Goal: Task Accomplishment & Management: Use online tool/utility

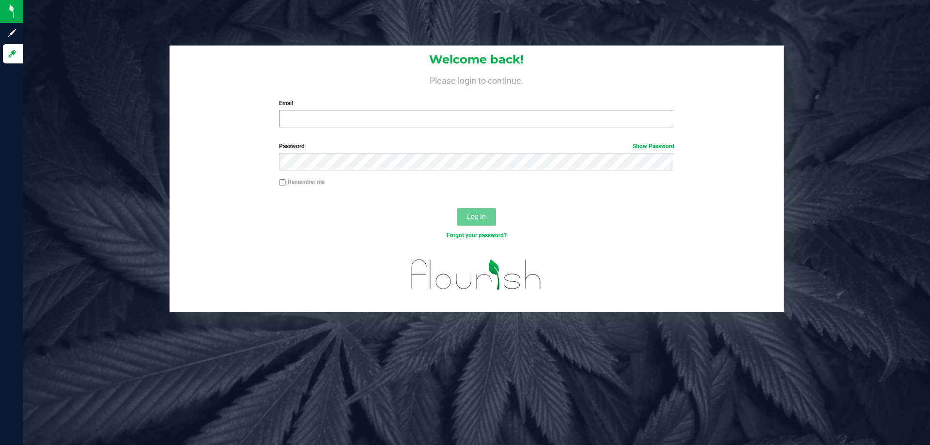
type input "[EMAIL_ADDRESS][DOMAIN_NAME]"
click at [318, 118] on input "[EMAIL_ADDRESS][DOMAIN_NAME]" at bounding box center [476, 118] width 395 height 17
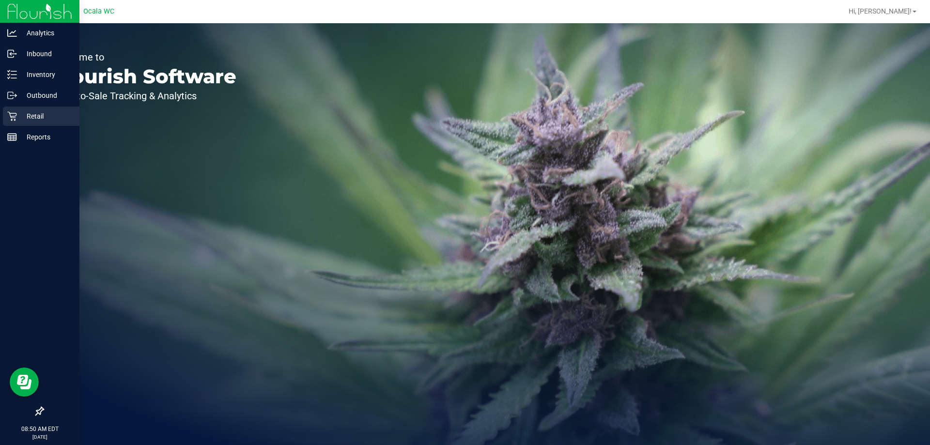
click at [20, 114] on p "Retail" at bounding box center [46, 116] width 58 height 12
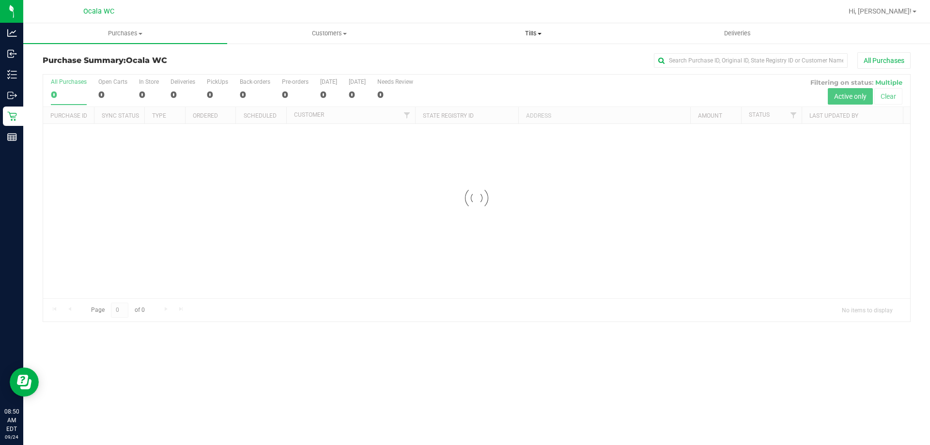
click at [525, 32] on span "Tills" at bounding box center [533, 33] width 203 height 9
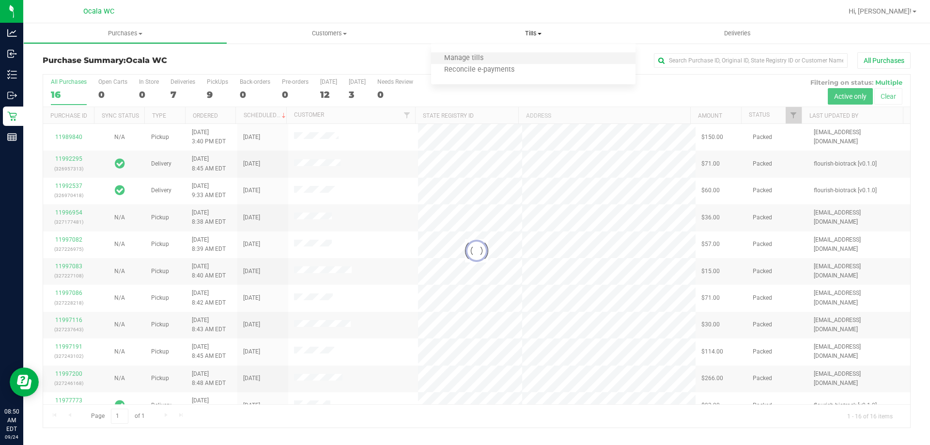
click at [509, 57] on li "Manage tills" at bounding box center [533, 59] width 204 height 12
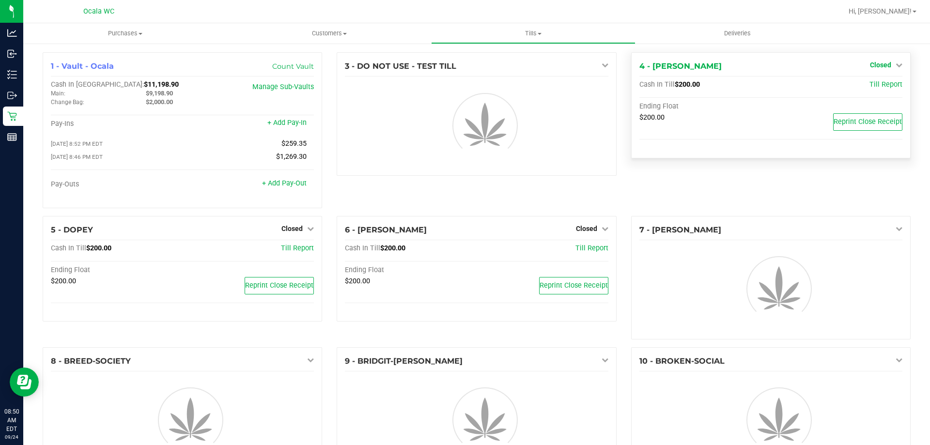
click at [876, 63] on span "Closed" at bounding box center [880, 65] width 21 height 8
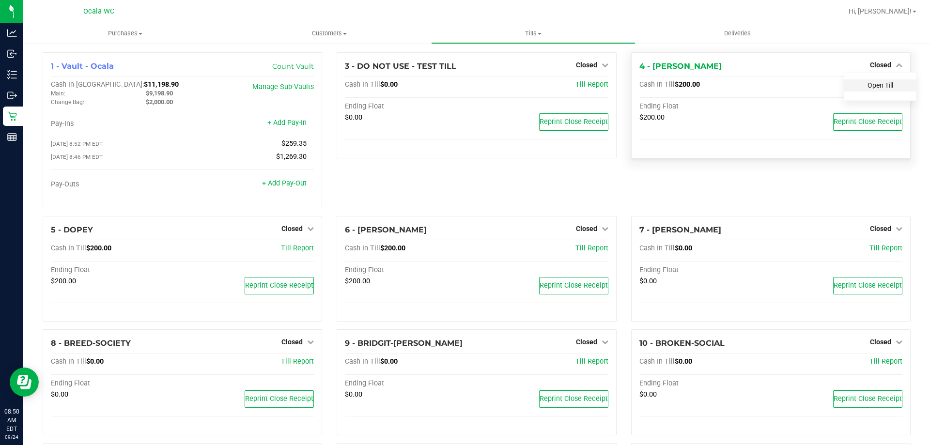
click at [875, 85] on link "Open Till" at bounding box center [881, 85] width 26 height 8
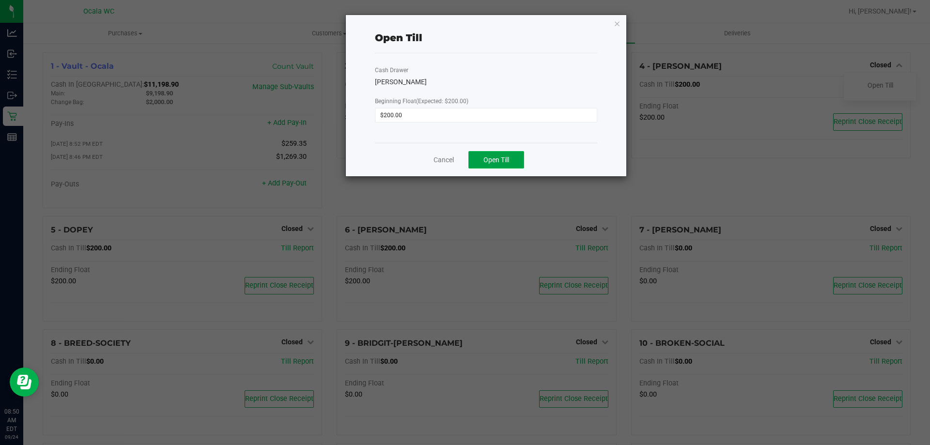
click at [498, 159] on span "Open Till" at bounding box center [497, 160] width 26 height 8
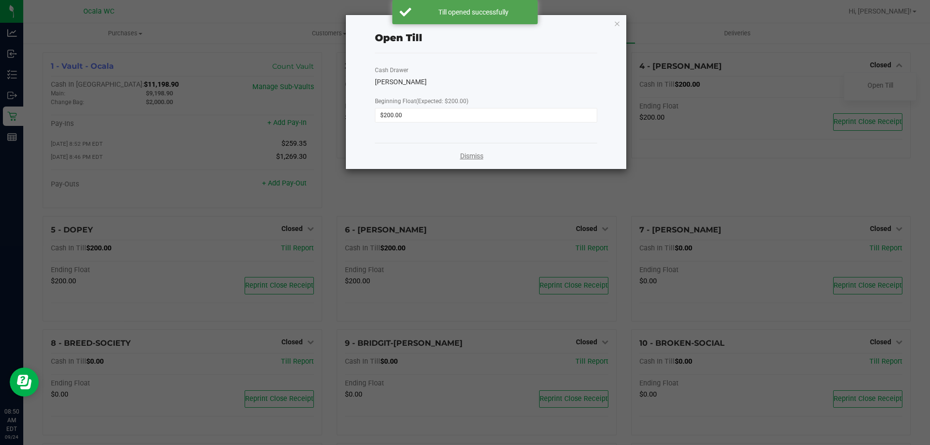
click at [463, 156] on link "Dismiss" at bounding box center [471, 156] width 23 height 10
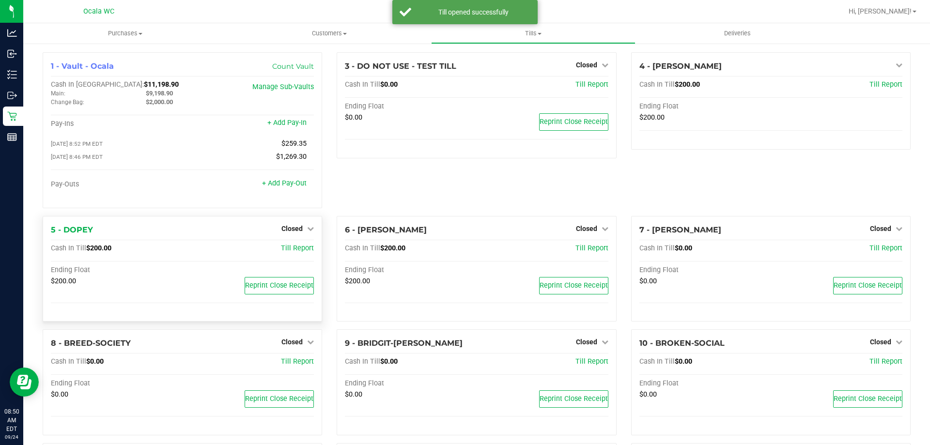
click at [291, 222] on div "5 - DOPEY Closed Open Till Cash In Till $200.00 Till Report Ending Float $200.0…" at bounding box center [183, 269] width 280 height 106
click at [293, 230] on span "Closed" at bounding box center [292, 229] width 21 height 8
click at [296, 251] on link "Open Till" at bounding box center [292, 249] width 26 height 8
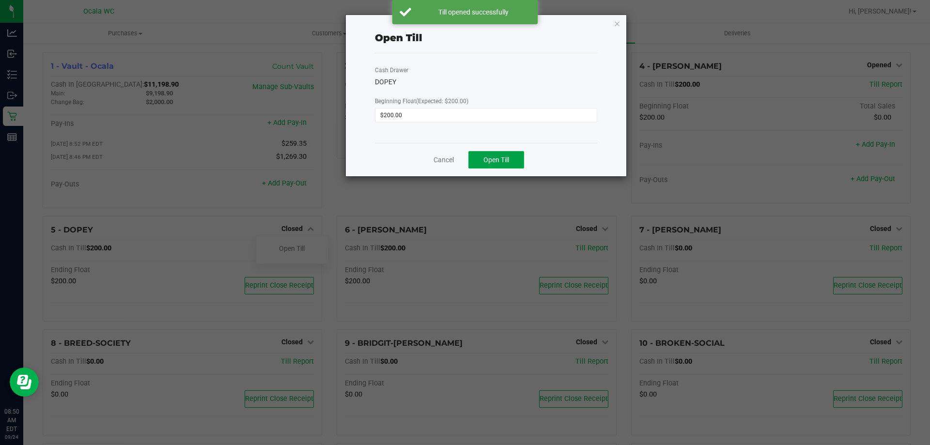
click at [504, 162] on span "Open Till" at bounding box center [497, 160] width 26 height 8
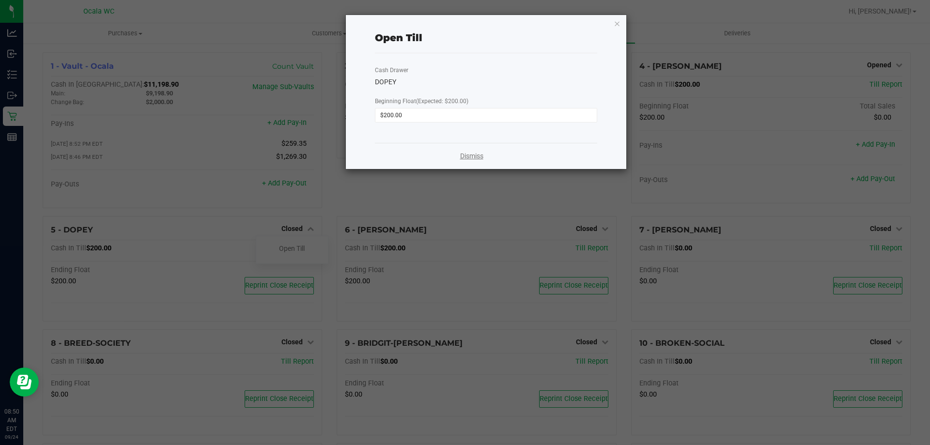
click at [480, 154] on link "Dismiss" at bounding box center [471, 156] width 23 height 10
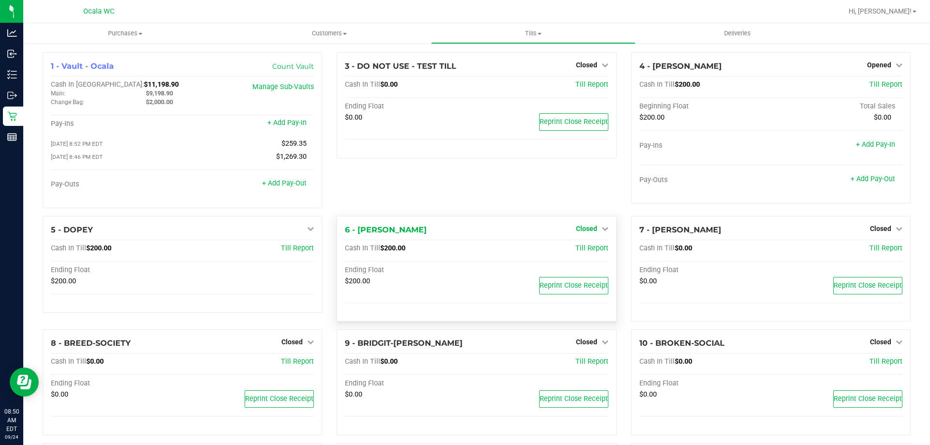
click at [583, 233] on span "Closed" at bounding box center [586, 229] width 21 height 8
click at [574, 250] on link "Open Till" at bounding box center [587, 249] width 26 height 8
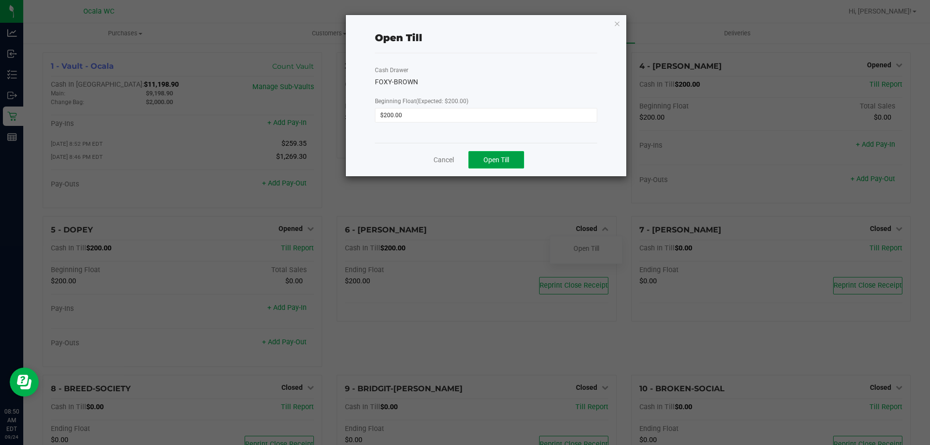
click at [511, 160] on button "Open Till" at bounding box center [497, 159] width 56 height 17
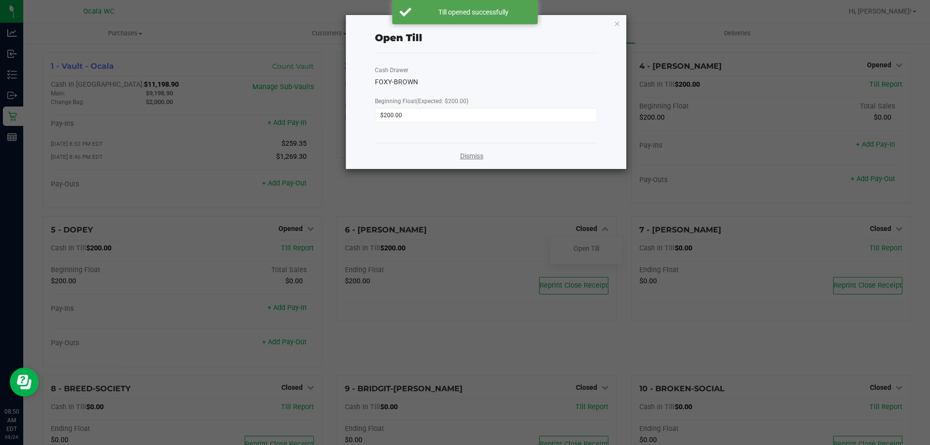
click at [472, 156] on link "Dismiss" at bounding box center [471, 156] width 23 height 10
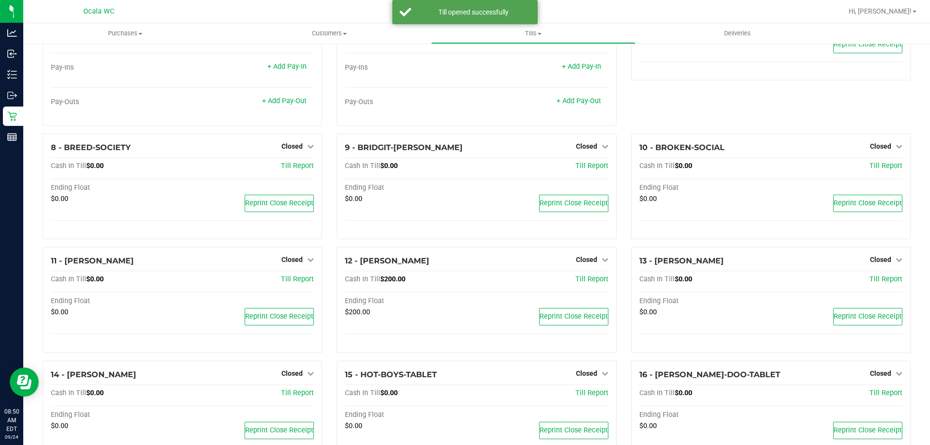
scroll to position [242, 0]
click at [584, 261] on span "Closed" at bounding box center [586, 259] width 21 height 8
click at [583, 282] on link "Open Till" at bounding box center [587, 279] width 26 height 8
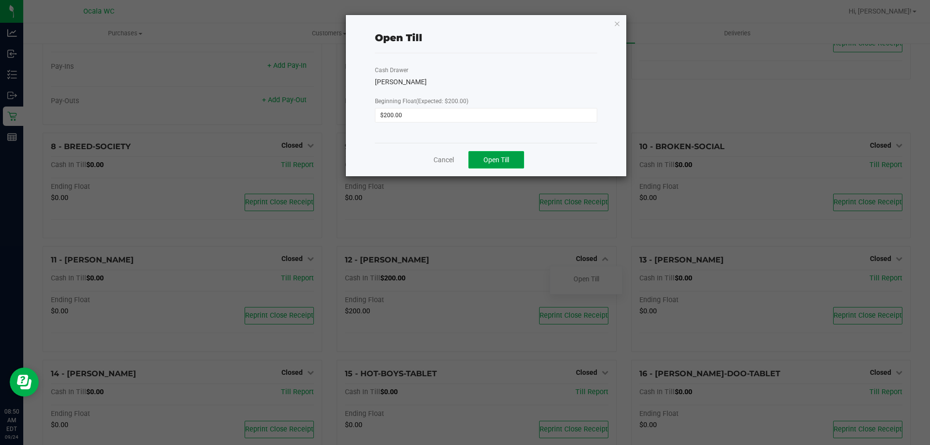
click at [484, 164] on span "Open Till" at bounding box center [497, 160] width 26 height 8
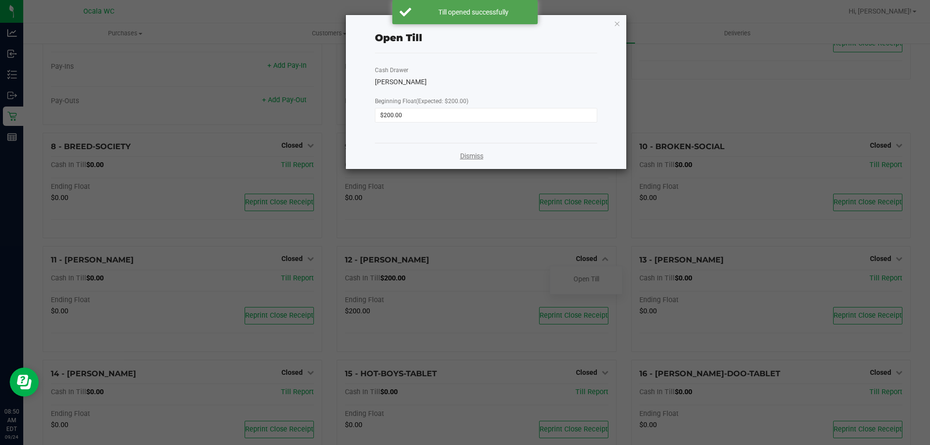
click at [476, 156] on link "Dismiss" at bounding box center [471, 156] width 23 height 10
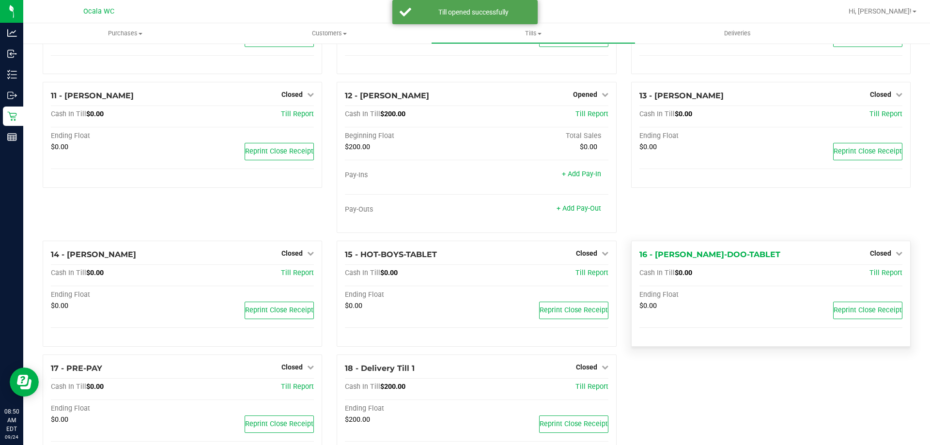
scroll to position [441, 0]
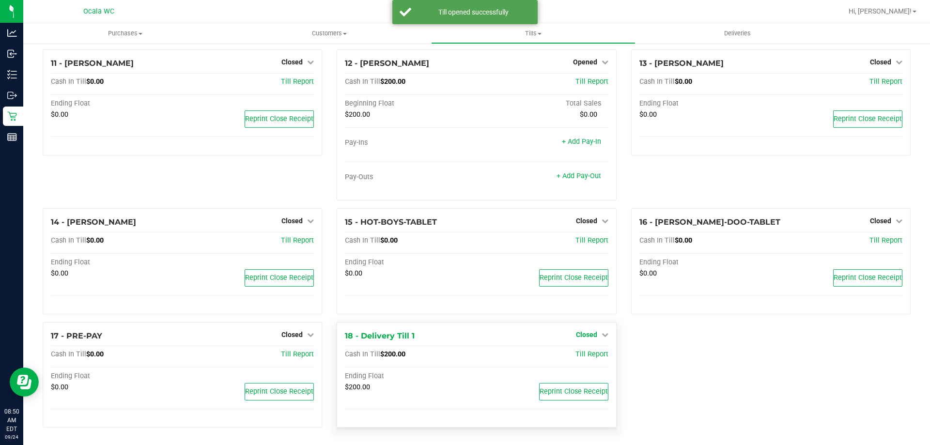
click at [583, 335] on span "Closed" at bounding box center [586, 335] width 21 height 8
click at [578, 353] on link "Open Till" at bounding box center [587, 355] width 26 height 8
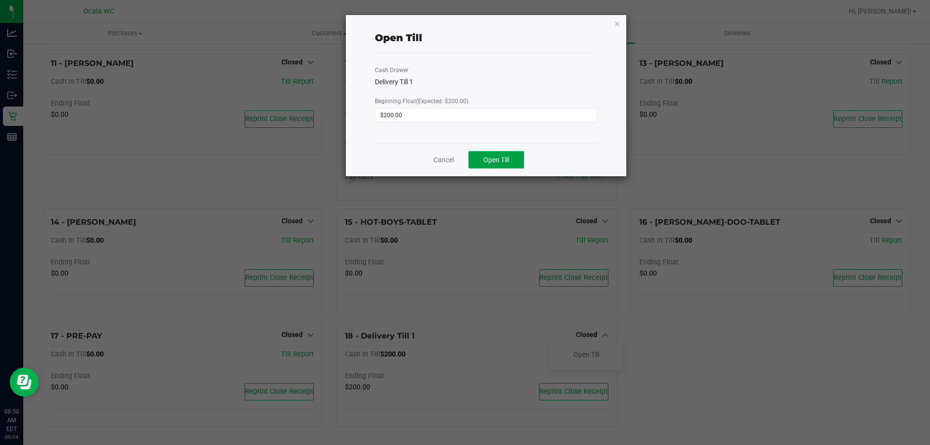
click at [505, 157] on span "Open Till" at bounding box center [497, 160] width 26 height 8
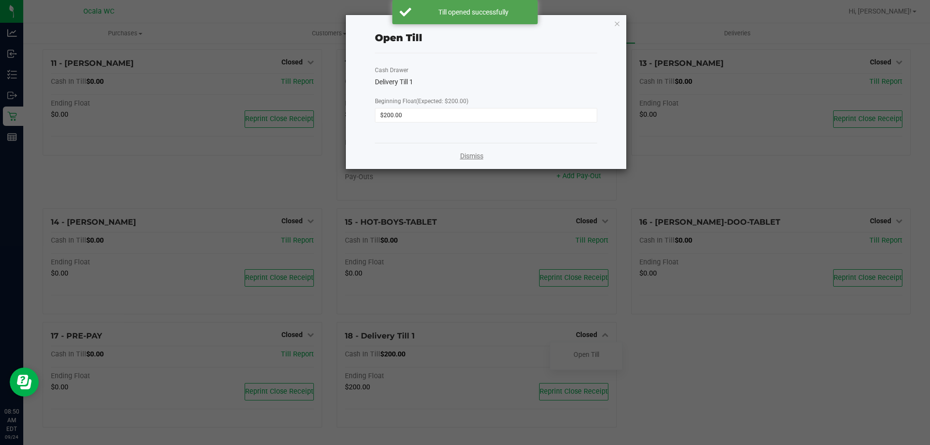
click at [477, 157] on link "Dismiss" at bounding box center [471, 156] width 23 height 10
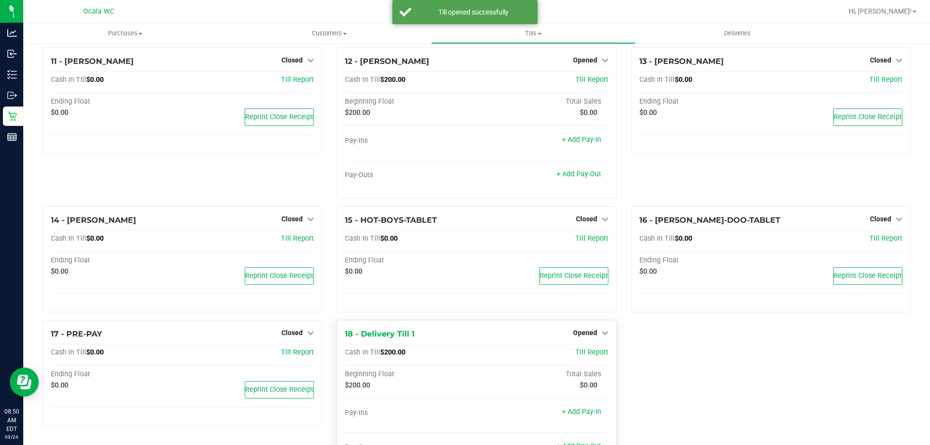
scroll to position [487, 0]
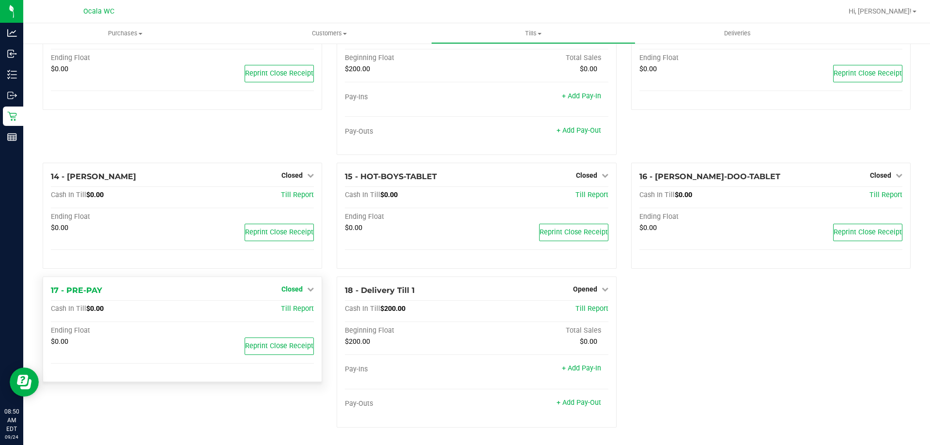
click at [288, 291] on span "Closed" at bounding box center [292, 289] width 21 height 8
click at [290, 309] on link "Open Till" at bounding box center [292, 309] width 26 height 8
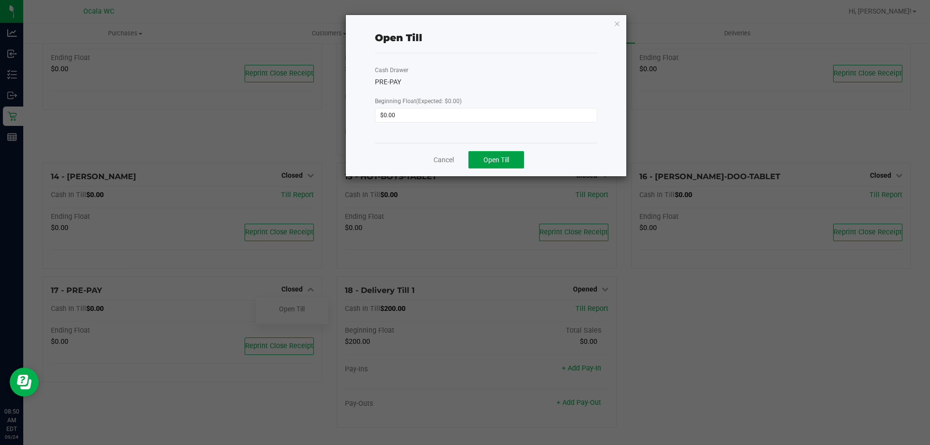
click at [513, 157] on button "Open Till" at bounding box center [497, 159] width 56 height 17
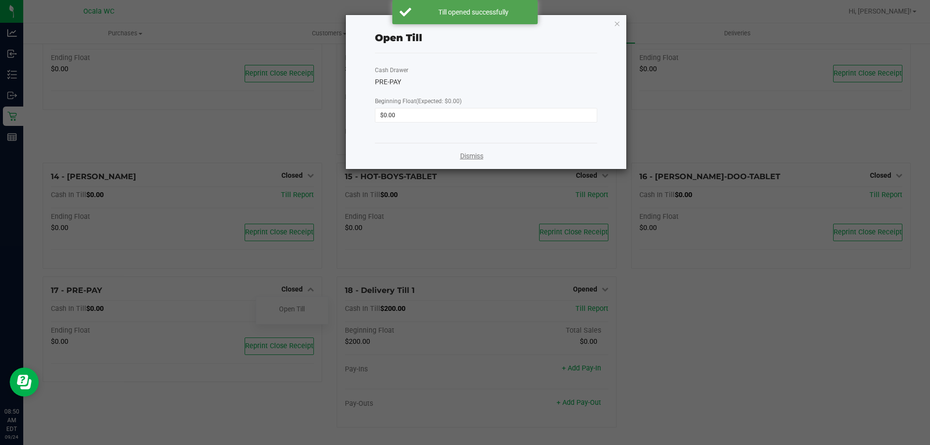
click at [473, 153] on link "Dismiss" at bounding box center [471, 156] width 23 height 10
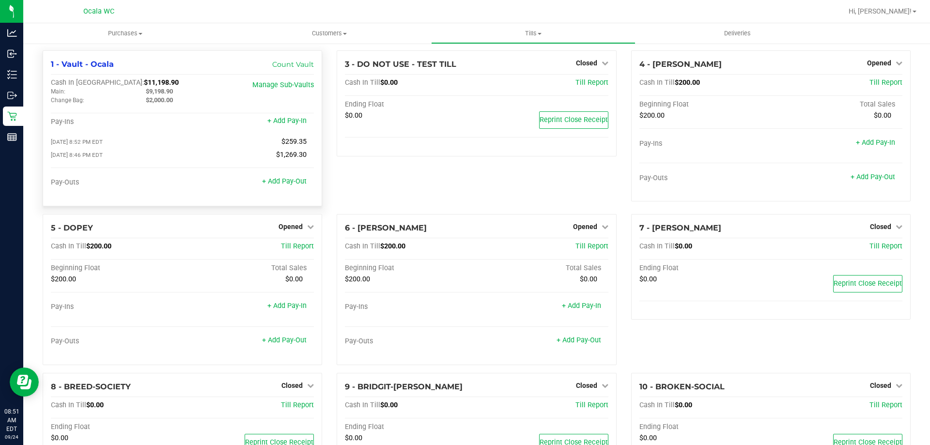
scroll to position [0, 0]
